Goal: Information Seeking & Learning: Learn about a topic

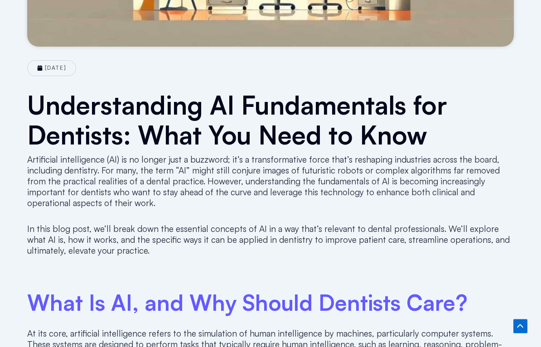
scroll to position [319, 0]
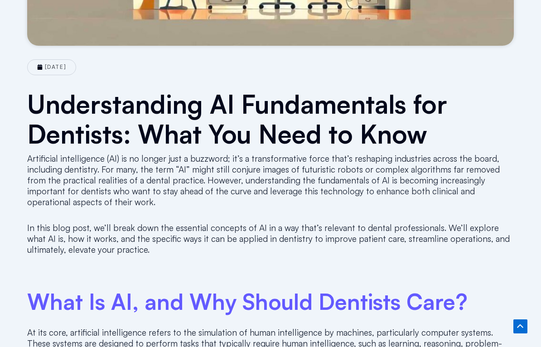
click at [53, 113] on h1 "Understanding AI Fundamentals for Dentists: What You Need to Know" at bounding box center [270, 119] width 486 height 60
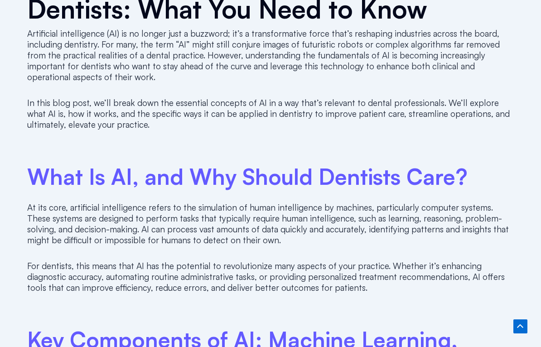
scroll to position [446, 0]
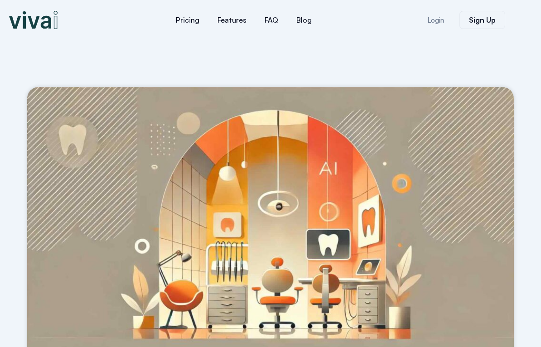
click at [384, 243] on img at bounding box center [270, 226] width 486 height 278
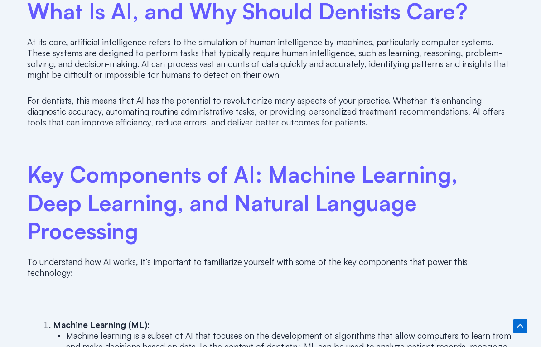
scroll to position [610, 0]
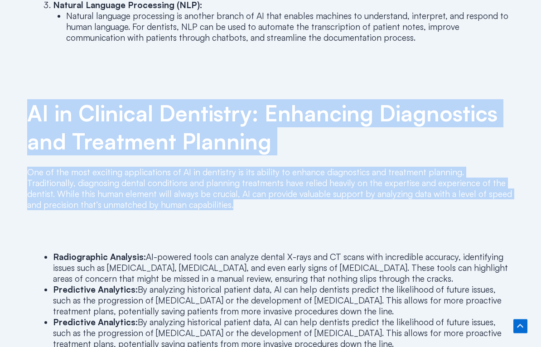
scroll to position [1028, 0]
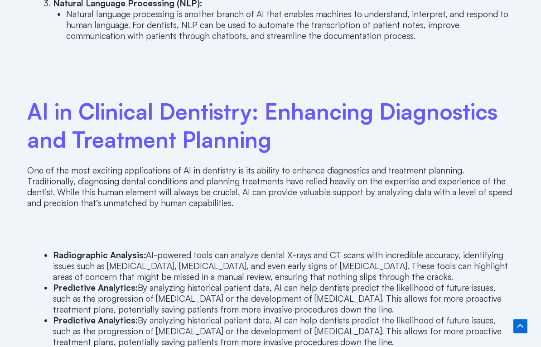
click at [37, 165] on p "One of the most exciting applications of AI in dentistry is its ability to enha…" at bounding box center [270, 186] width 486 height 43
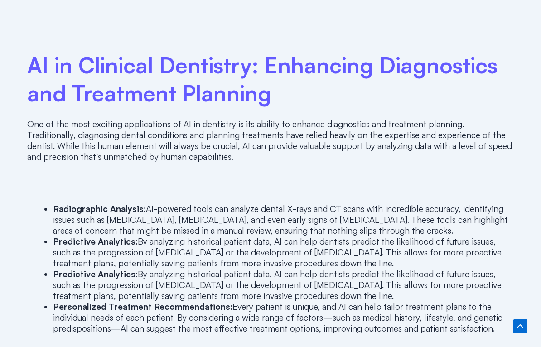
scroll to position [1080, 0]
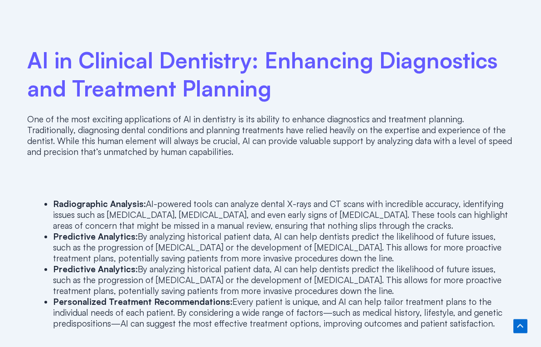
click at [68, 199] on strong "Radiographic Analysis:" at bounding box center [99, 204] width 93 height 11
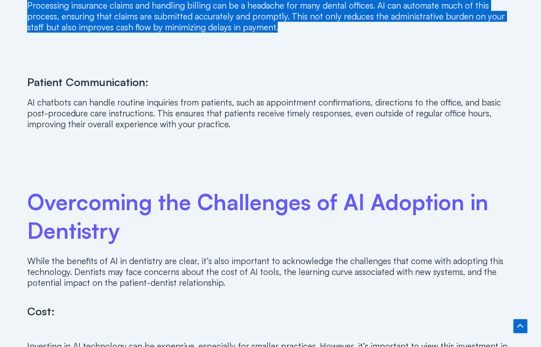
scroll to position [1685, 0]
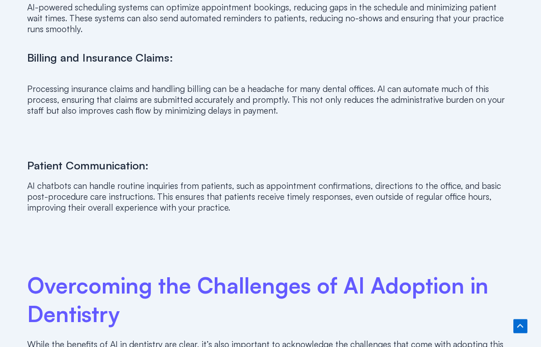
scroll to position [1602, 0]
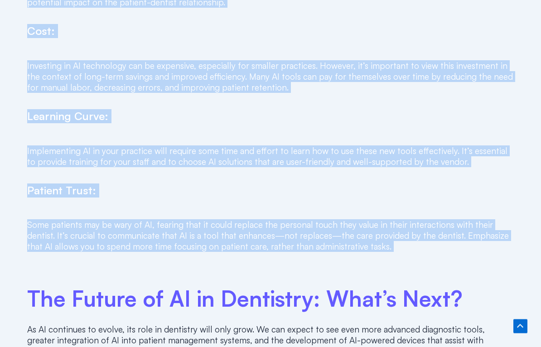
scroll to position [1965, 0]
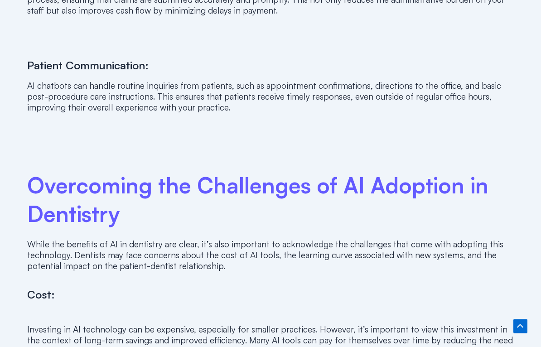
scroll to position [1703, 0]
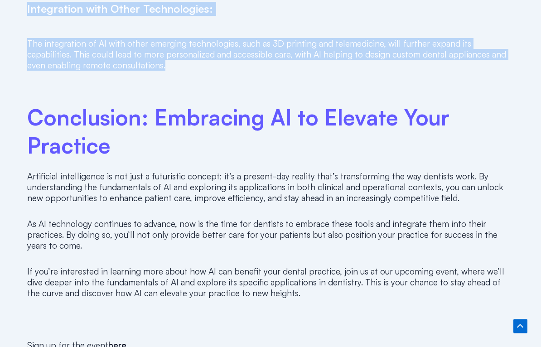
scroll to position [2506, 0]
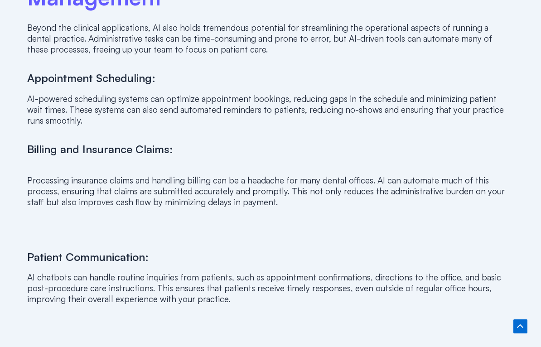
scroll to position [1504, 0]
